Goal: Navigation & Orientation: Find specific page/section

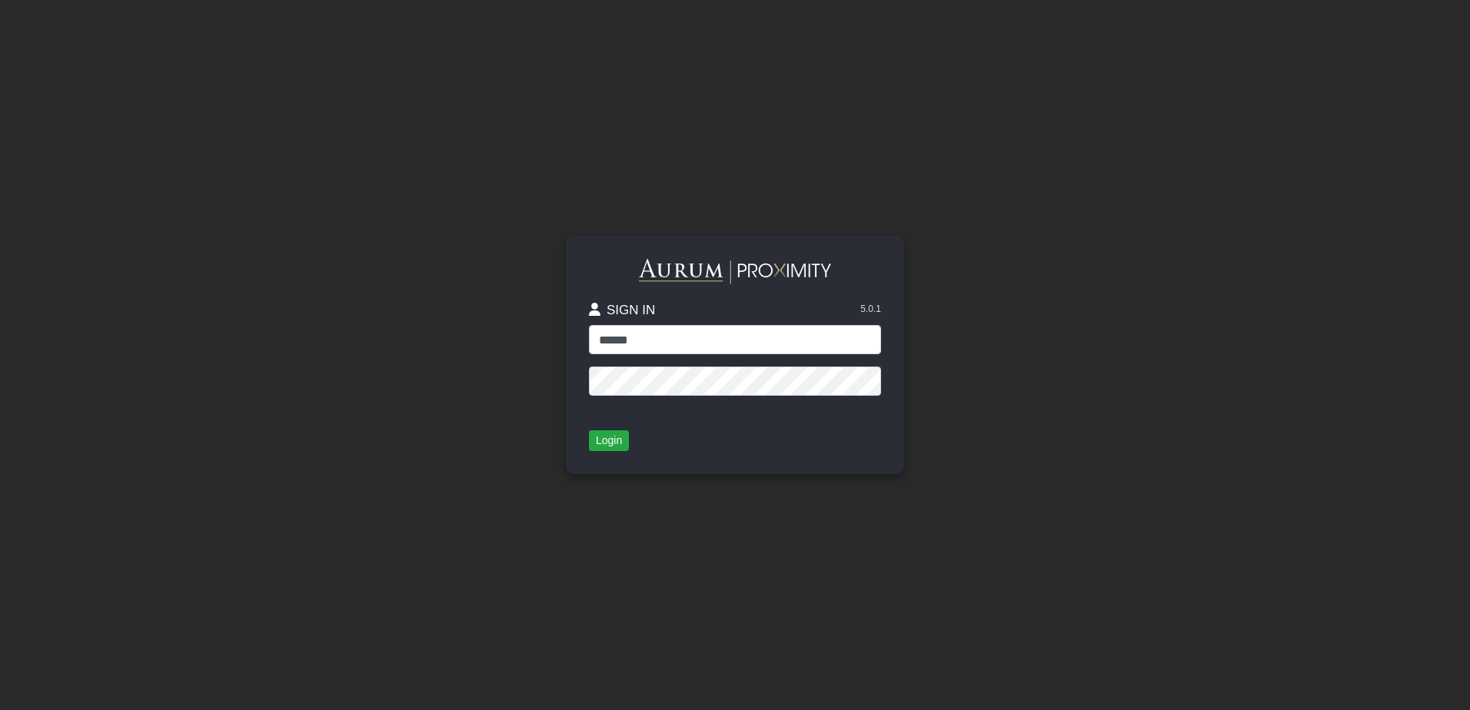
type input "******"
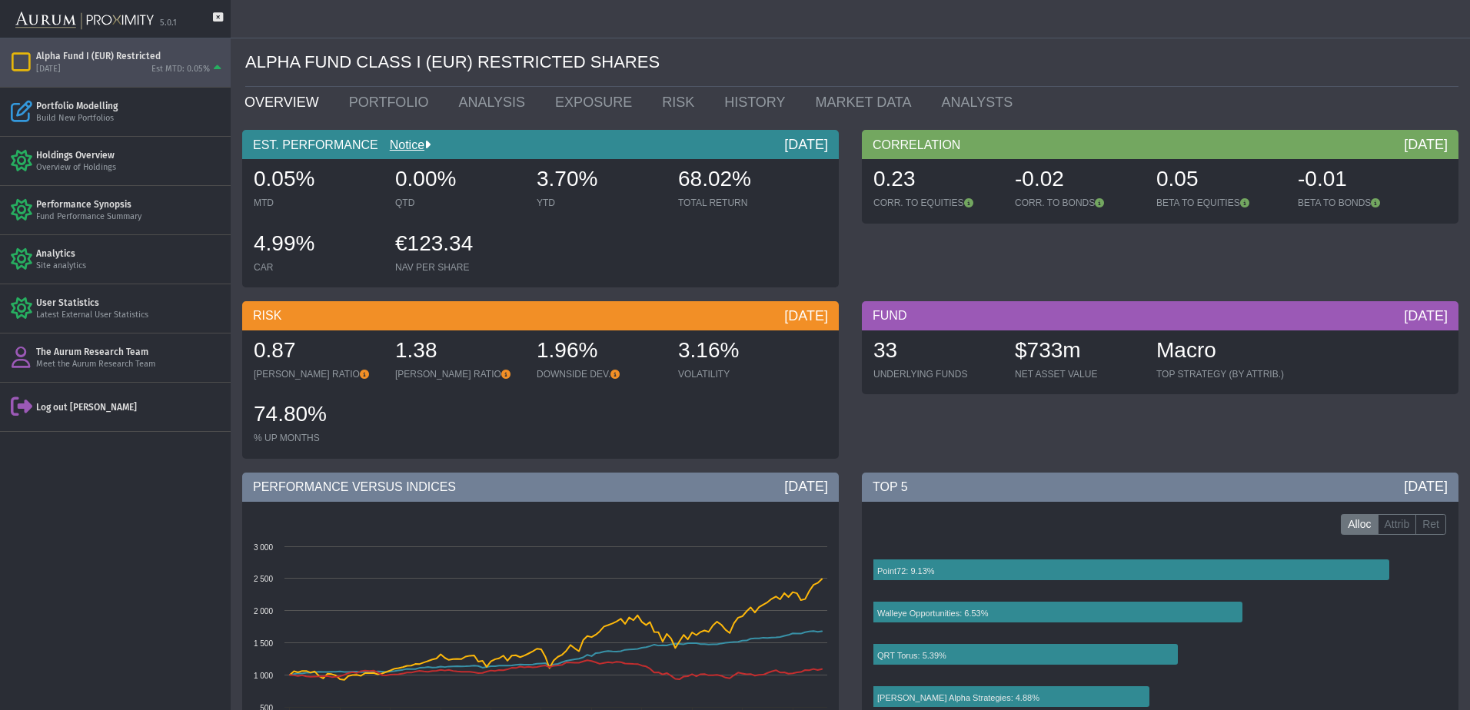
click at [67, 61] on div "Alpha Fund I (EUR) Restricted" at bounding box center [130, 56] width 188 height 12
click at [75, 408] on div "Log out [PERSON_NAME]" at bounding box center [130, 407] width 188 height 12
